Goal: Obtain resource: Obtain resource

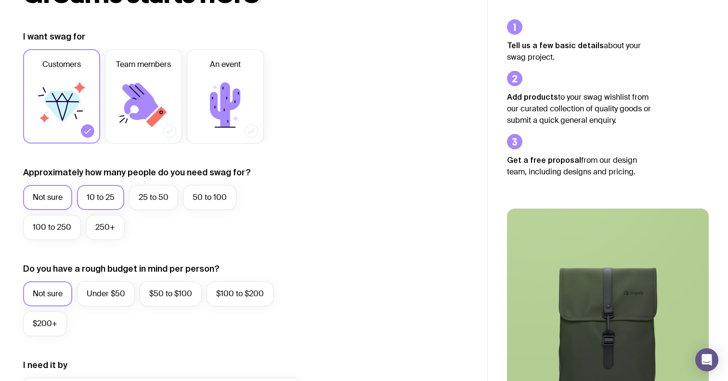
click at [108, 200] on label "10 to 25" at bounding box center [100, 197] width 47 height 25
click at [0, 0] on input "10 to 25" at bounding box center [0, 0] width 0 height 0
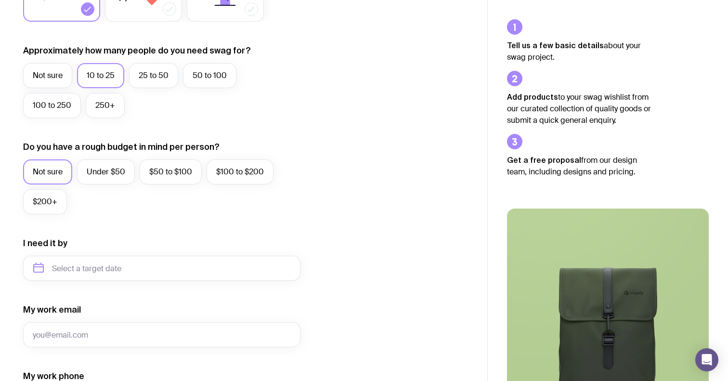
scroll to position [247, 0]
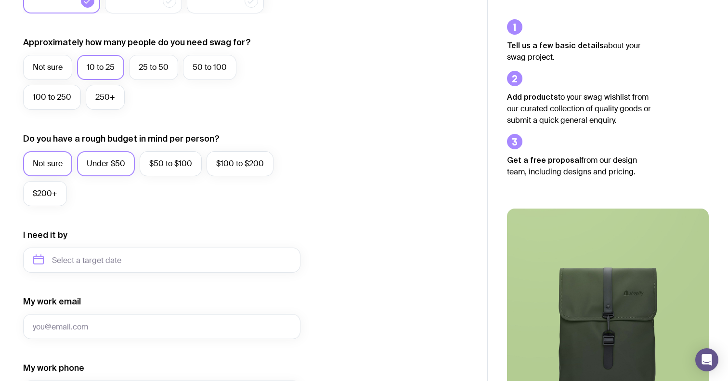
click at [121, 166] on label "Under $50" at bounding box center [106, 163] width 58 height 25
click at [0, 0] on input "Under $50" at bounding box center [0, 0] width 0 height 0
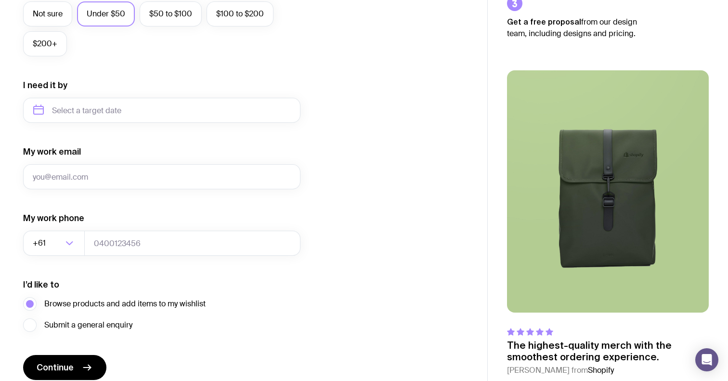
scroll to position [0, 0]
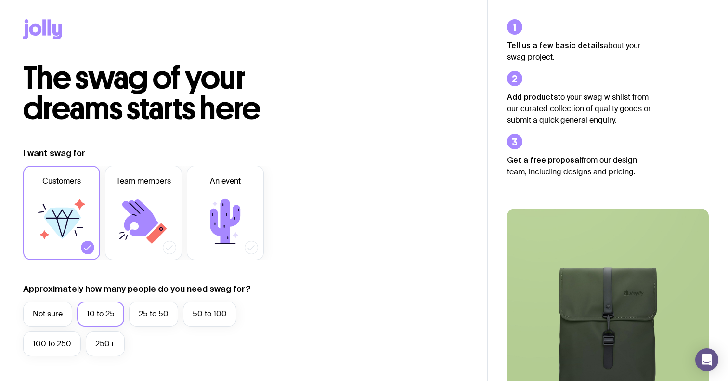
click at [44, 22] on icon at bounding box center [43, 27] width 3 height 16
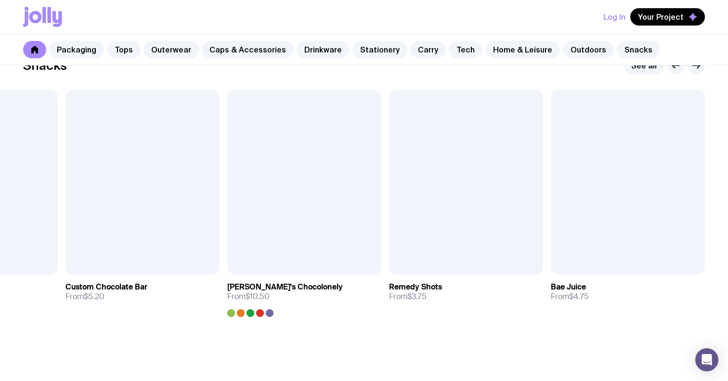
scroll to position [3382, 0]
